Goal: Task Accomplishment & Management: Use online tool/utility

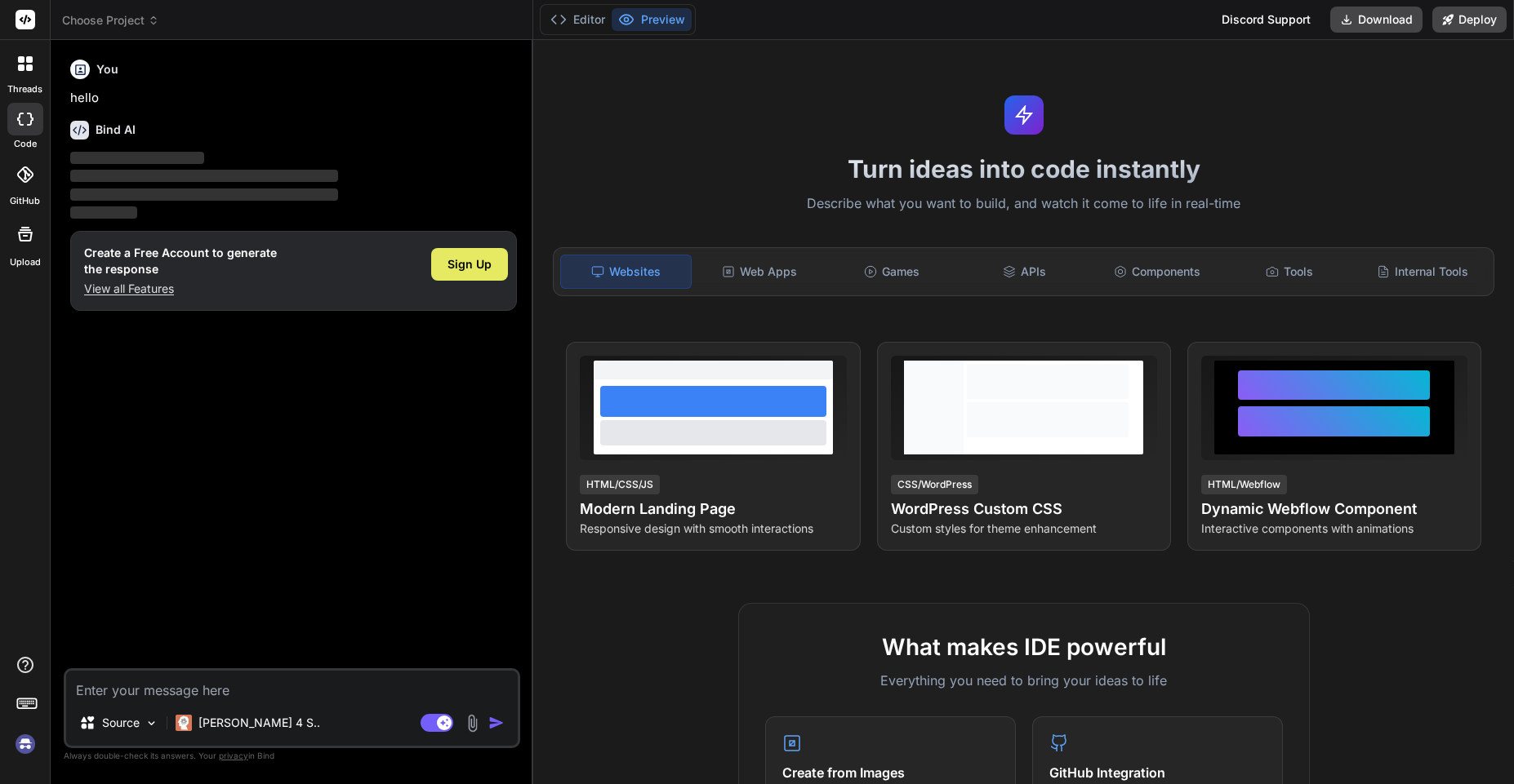
click at [481, 271] on span "Sign Up" at bounding box center [469, 264] width 44 height 16
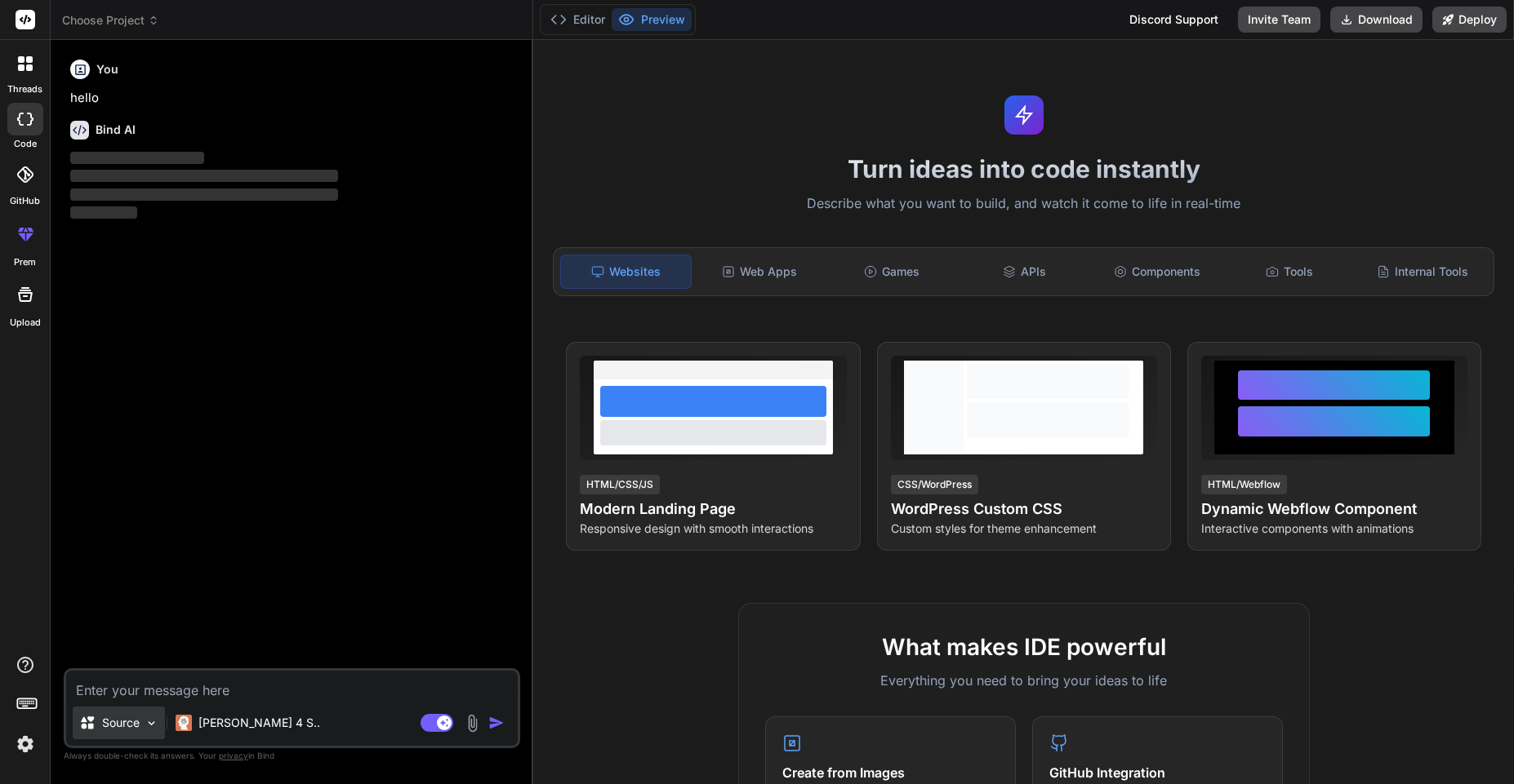
click at [140, 722] on div "Source" at bounding box center [119, 723] width 92 height 33
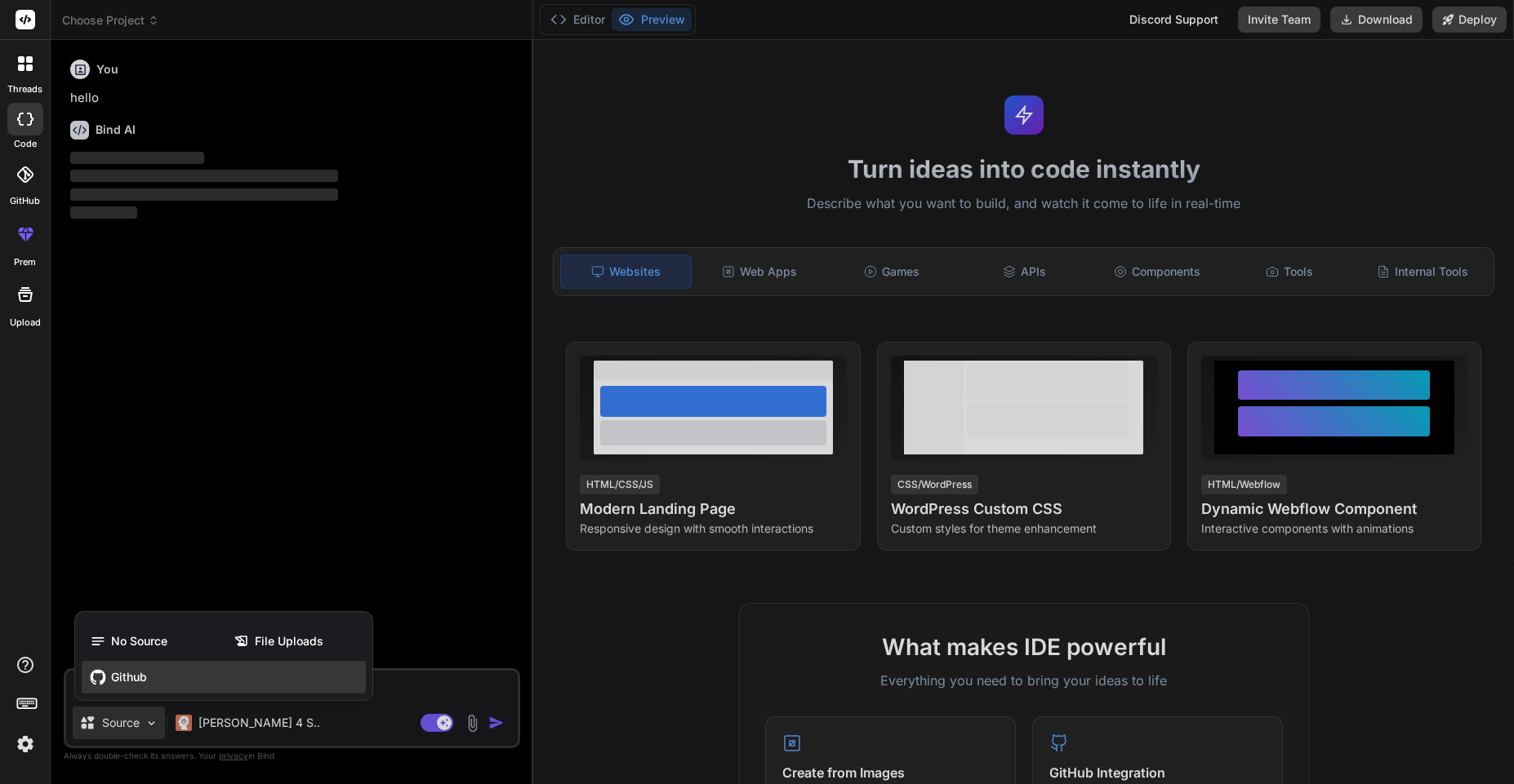
click at [135, 685] on div "Github" at bounding box center [224, 677] width 284 height 33
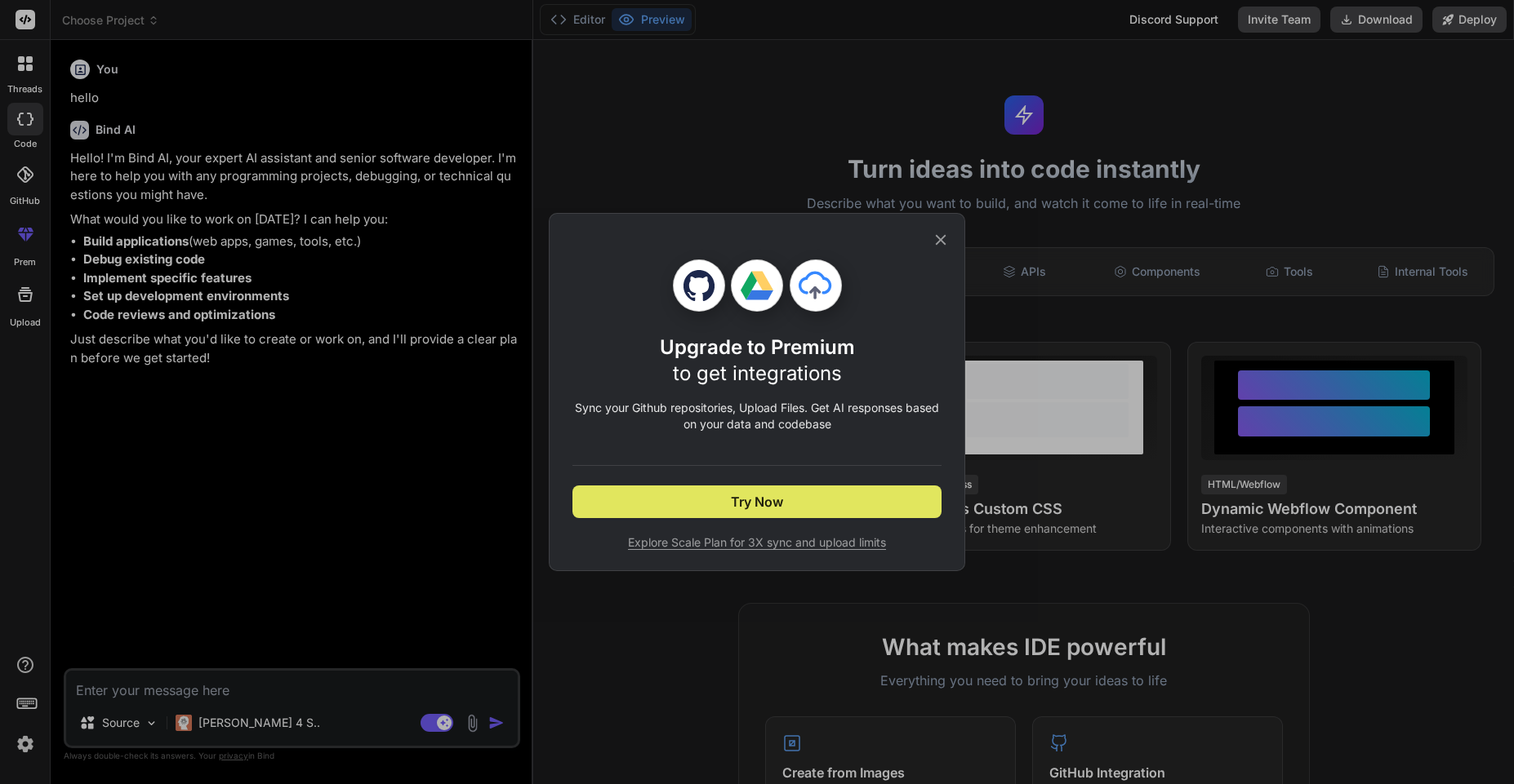
click at [803, 506] on button "Try Now" at bounding box center [757, 502] width 369 height 33
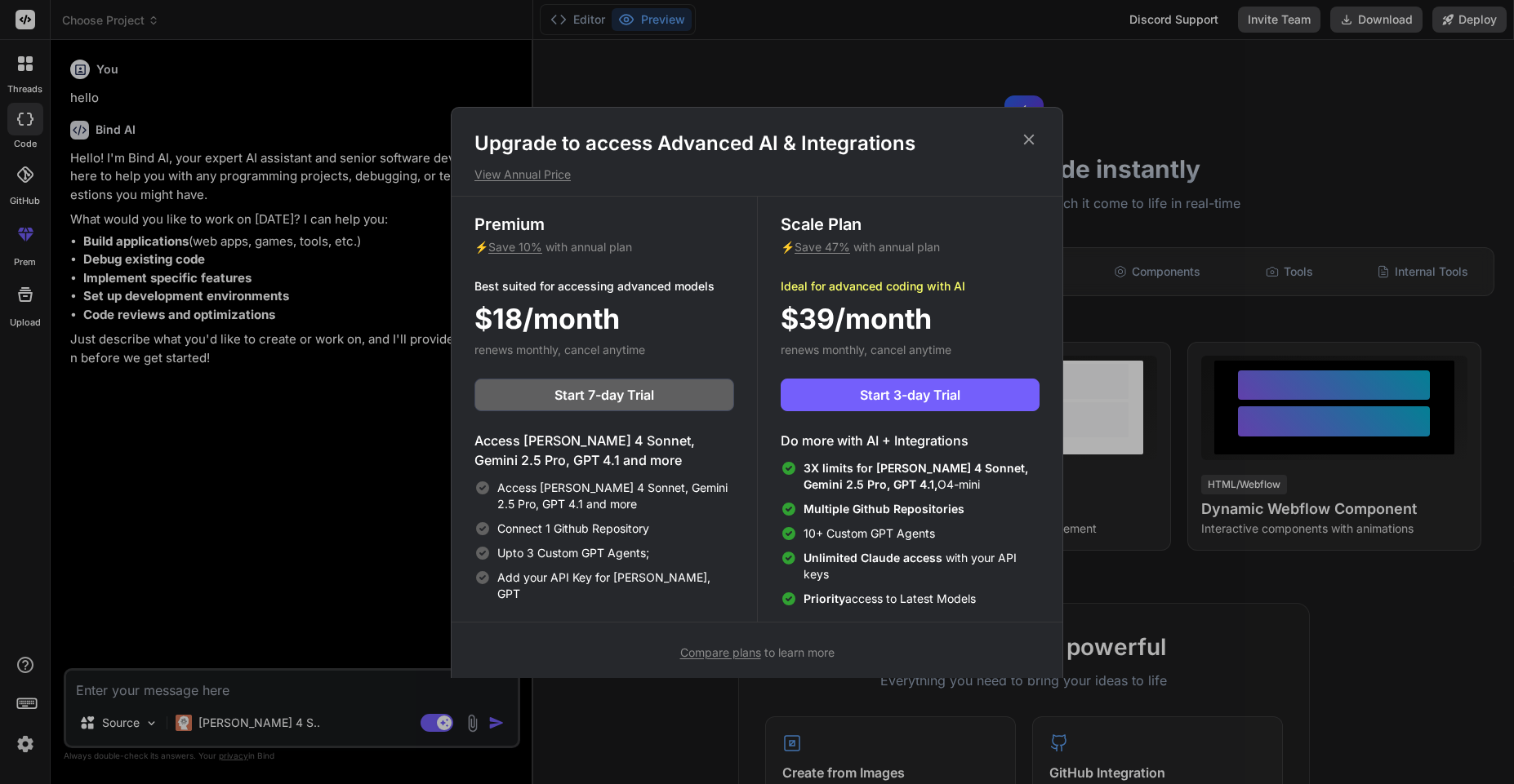
click at [1024, 138] on icon at bounding box center [1028, 139] width 18 height 18
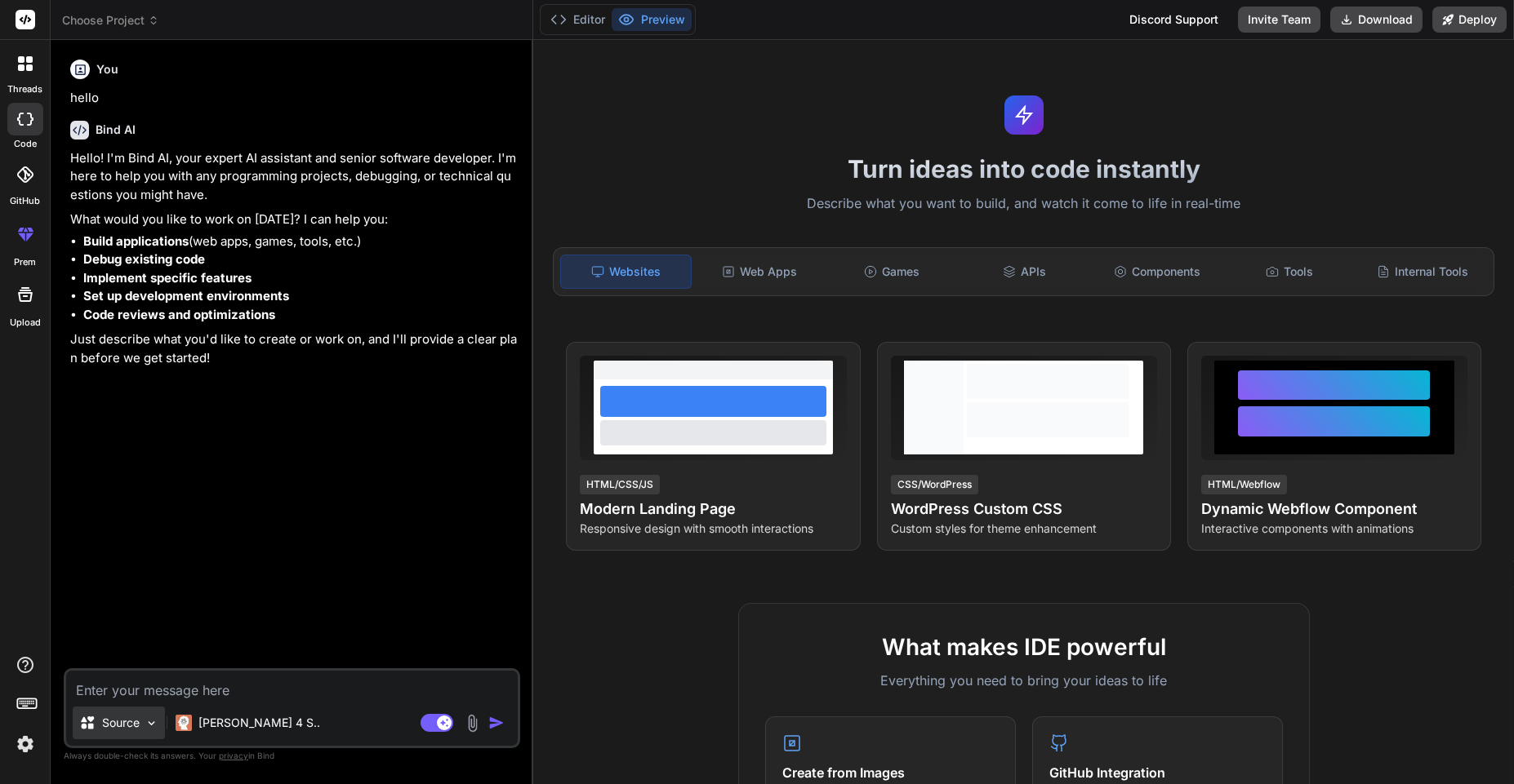
click at [113, 712] on div "Source" at bounding box center [119, 723] width 92 height 33
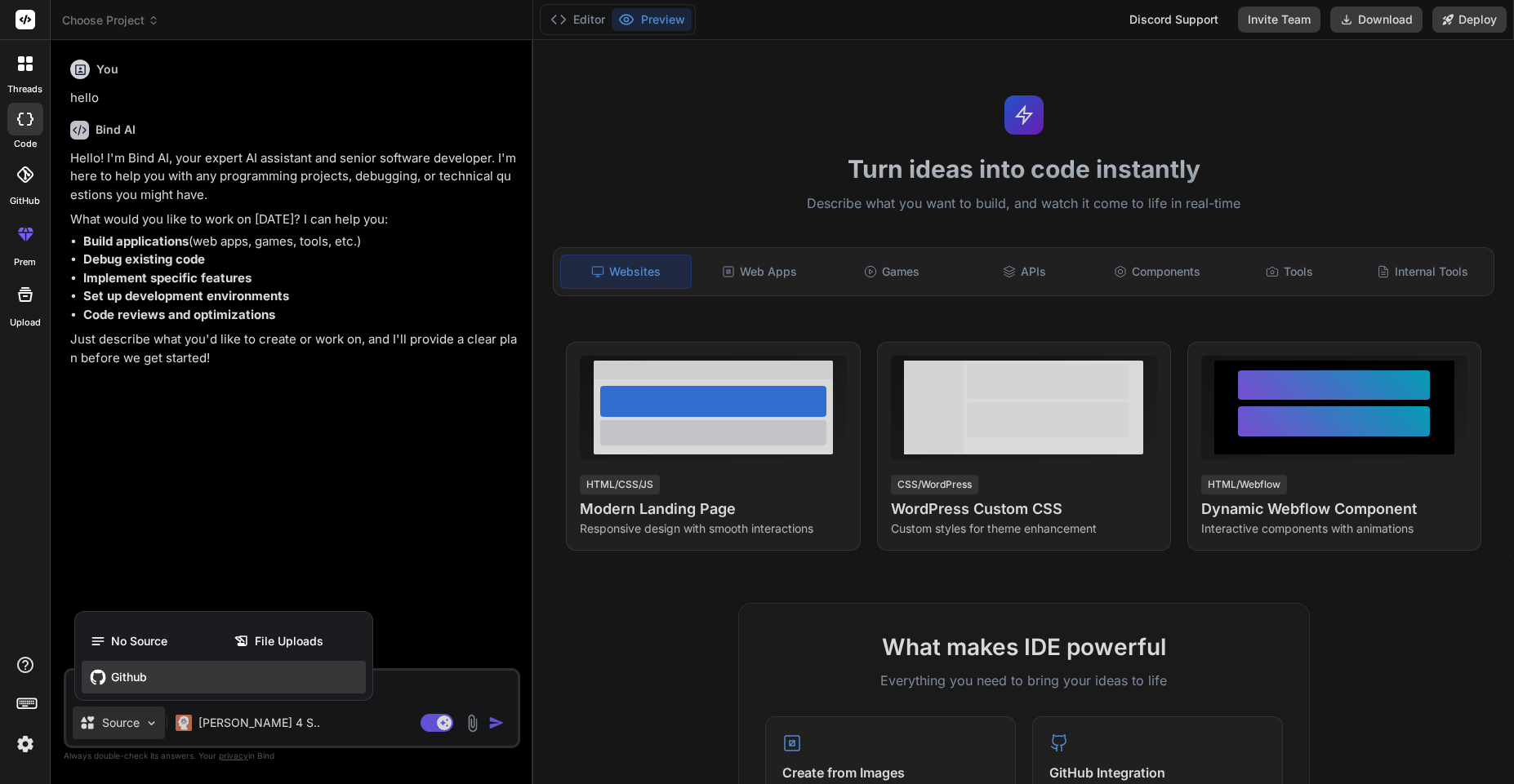
click at [136, 682] on span "Github" at bounding box center [129, 677] width 36 height 16
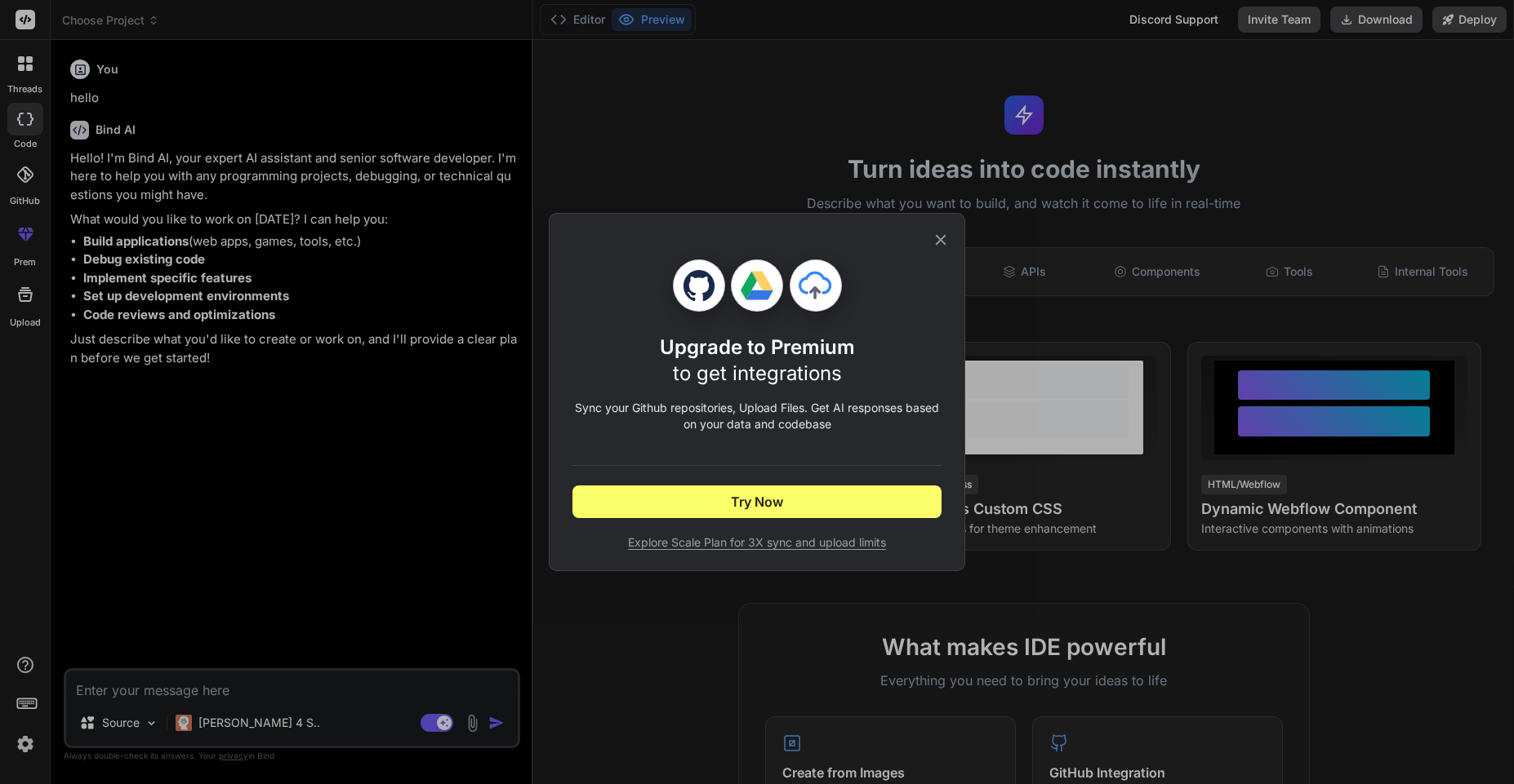
click at [934, 243] on icon at bounding box center [940, 239] width 18 height 18
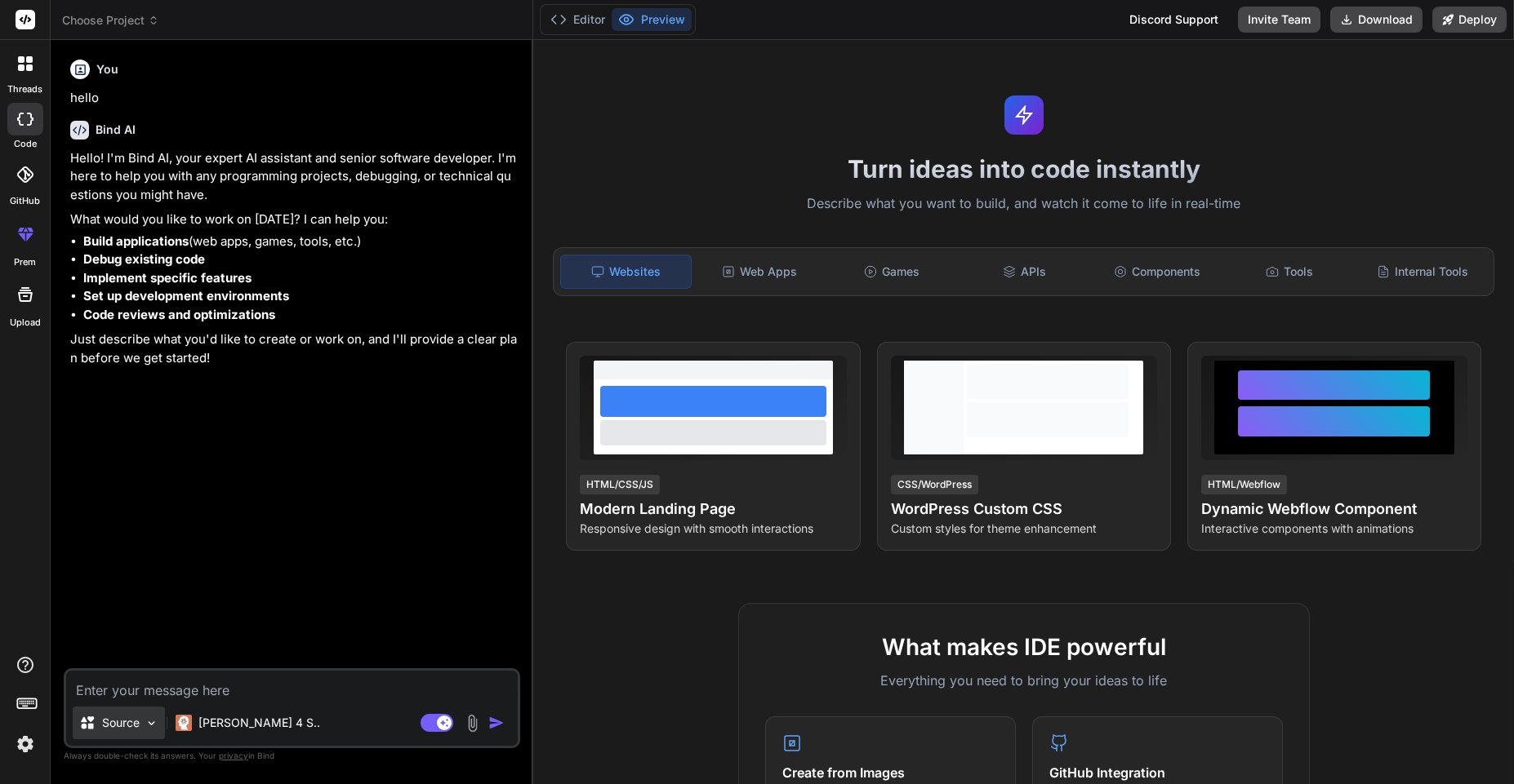
click at [149, 725] on img at bounding box center [151, 723] width 14 height 14
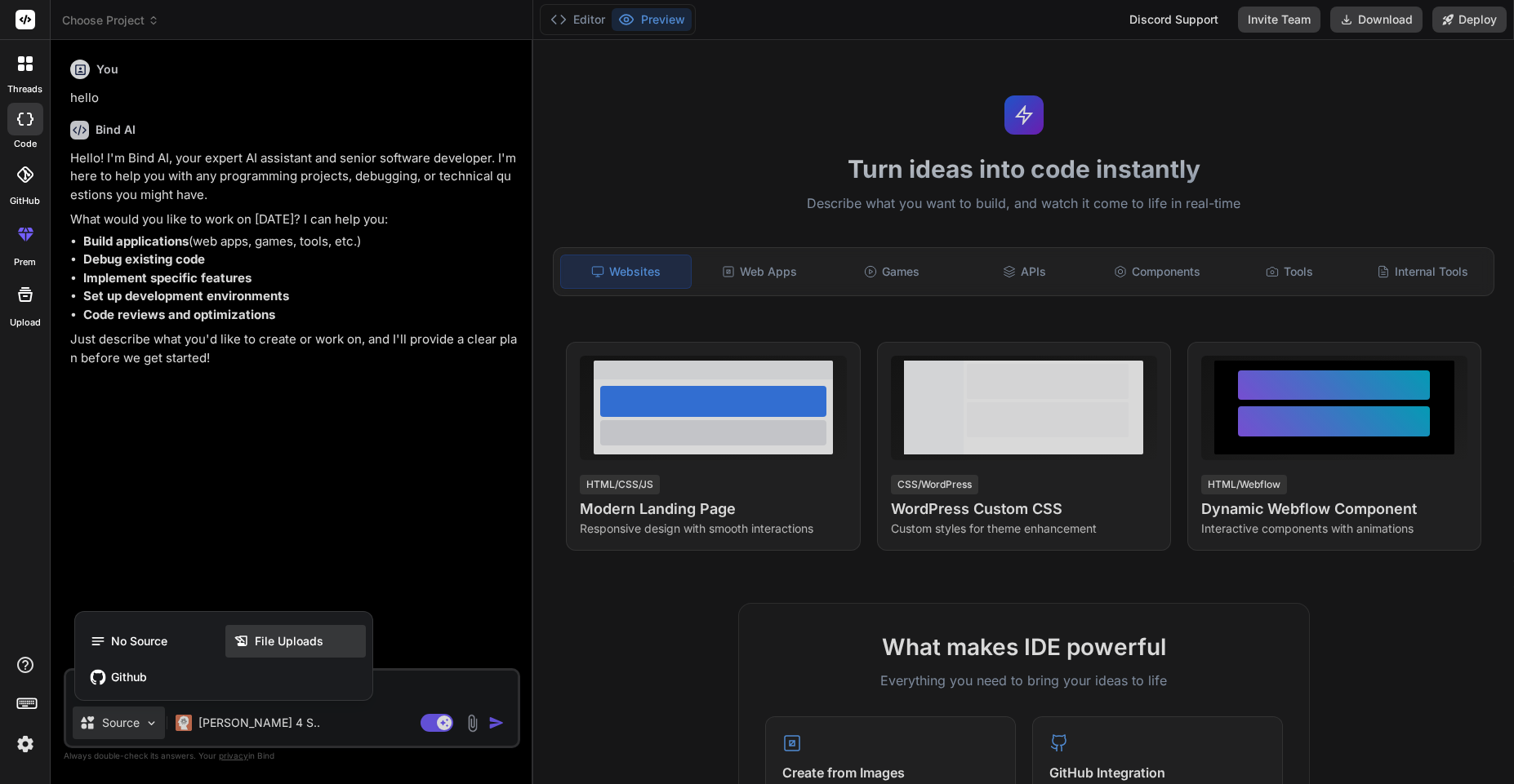
click at [308, 635] on span "File Uploads" at bounding box center [289, 641] width 69 height 16
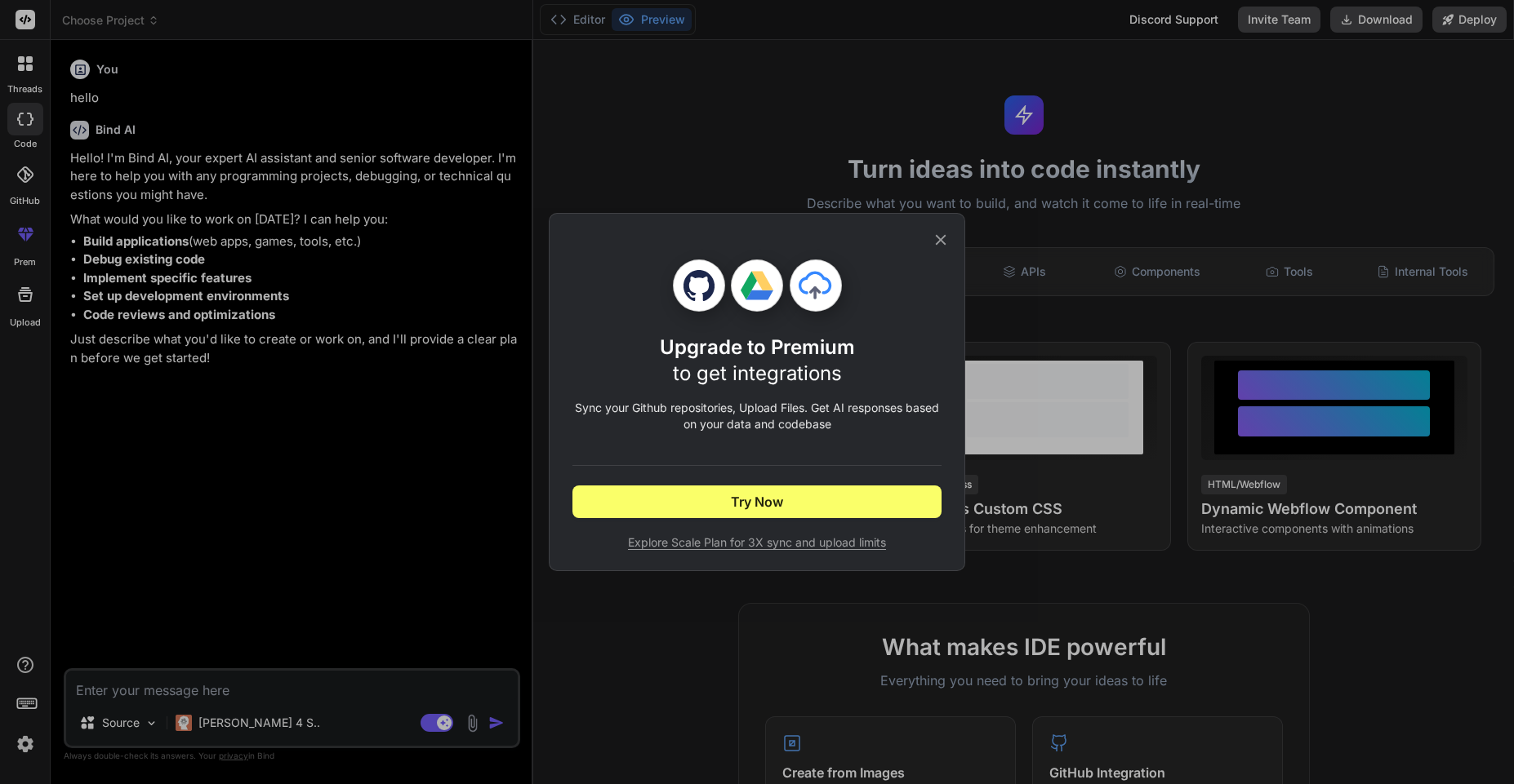
click at [940, 236] on icon at bounding box center [940, 239] width 18 height 18
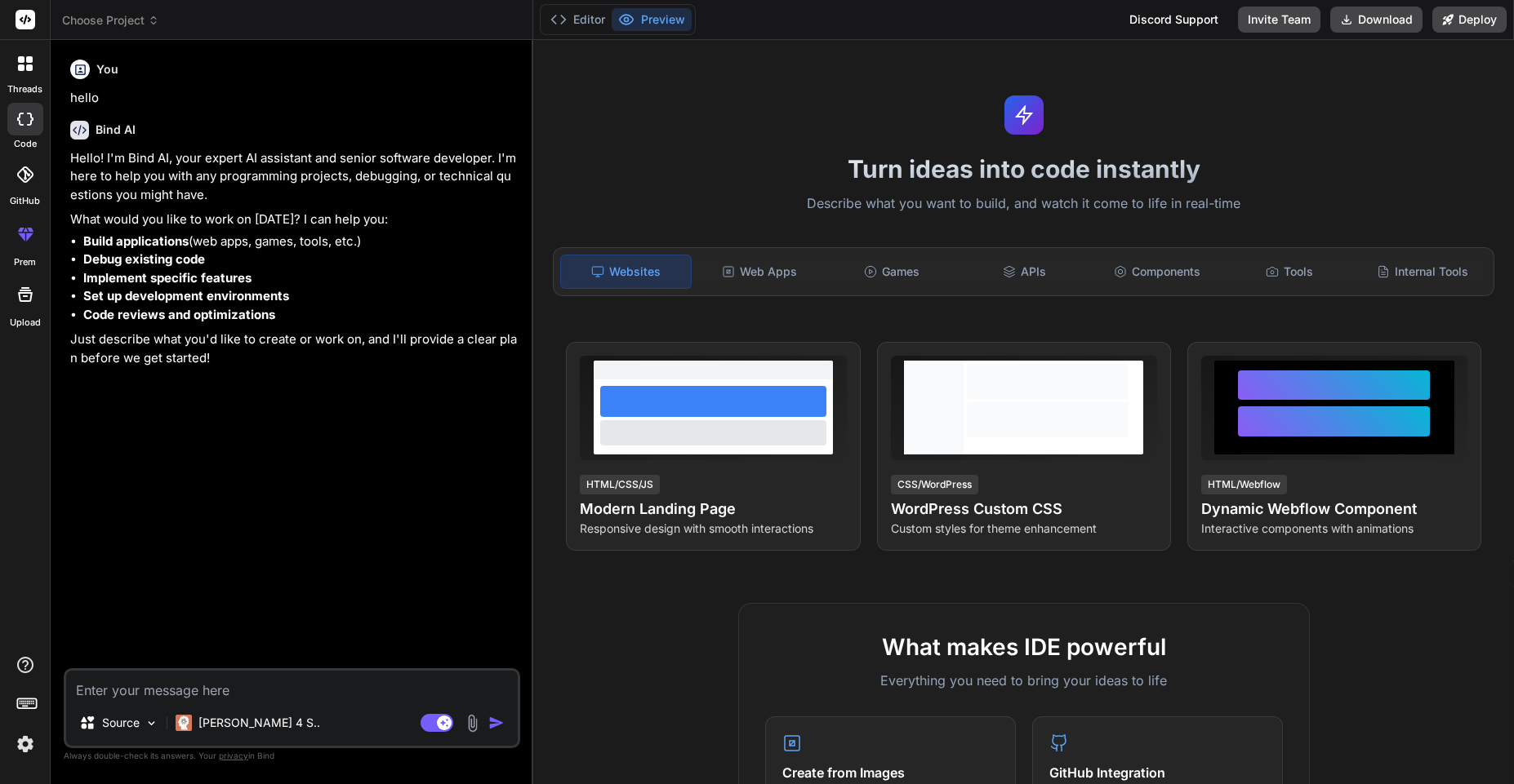
click at [467, 724] on img at bounding box center [473, 724] width 19 height 19
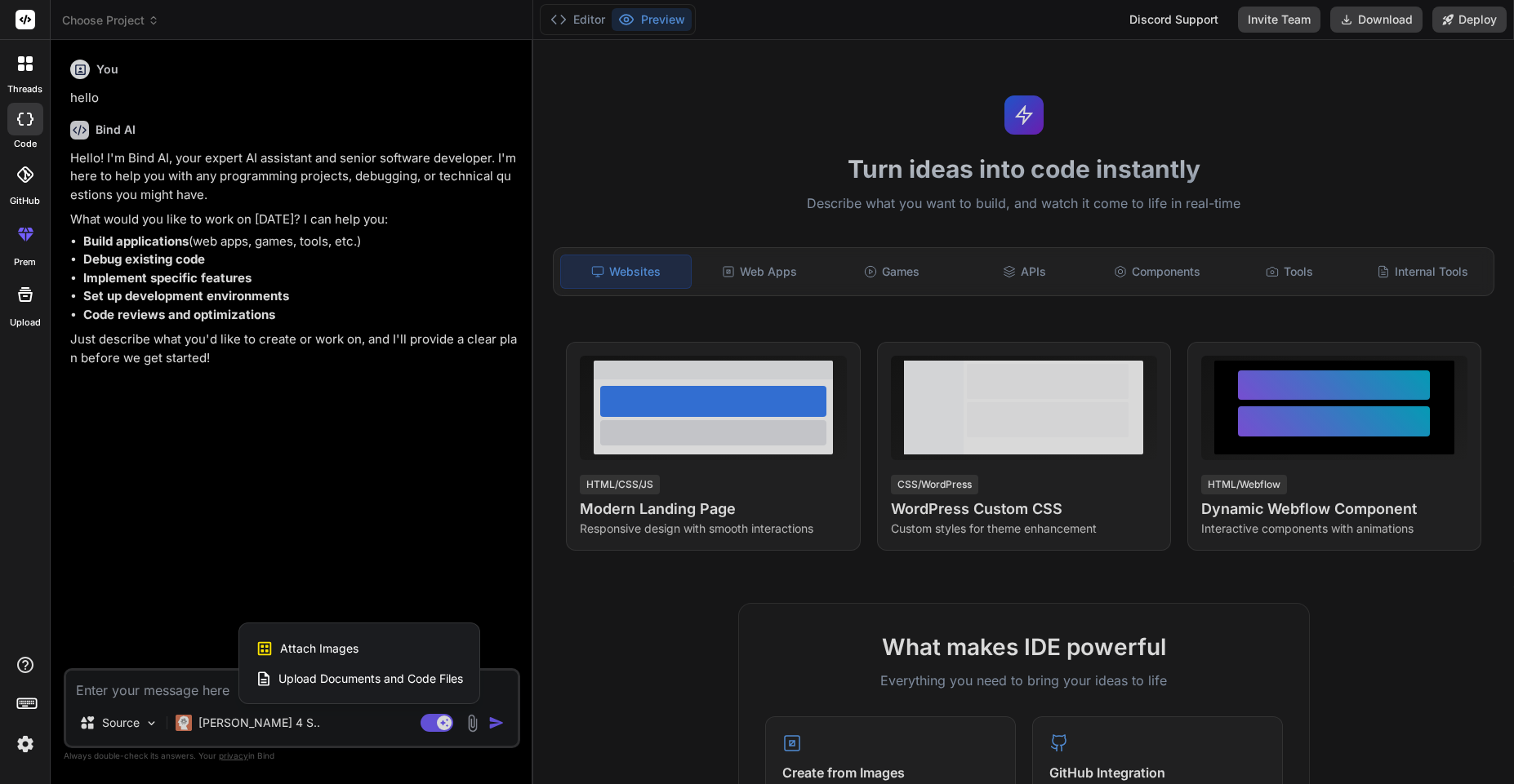
click at [343, 494] on div at bounding box center [757, 392] width 1514 height 784
type textarea "x"
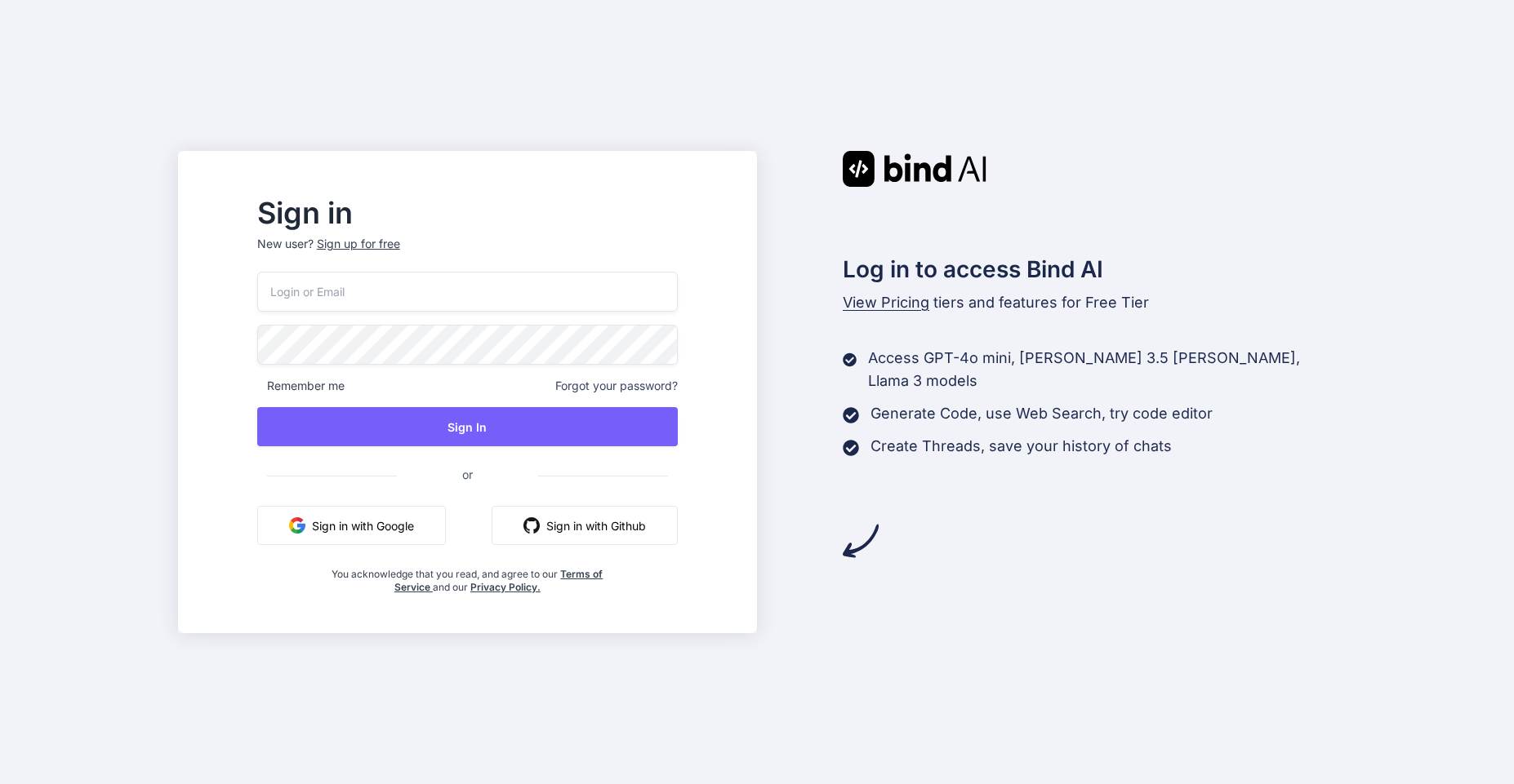
click at [396, 529] on button "Sign in with Google" at bounding box center [351, 526] width 188 height 40
